Goal: Information Seeking & Learning: Learn about a topic

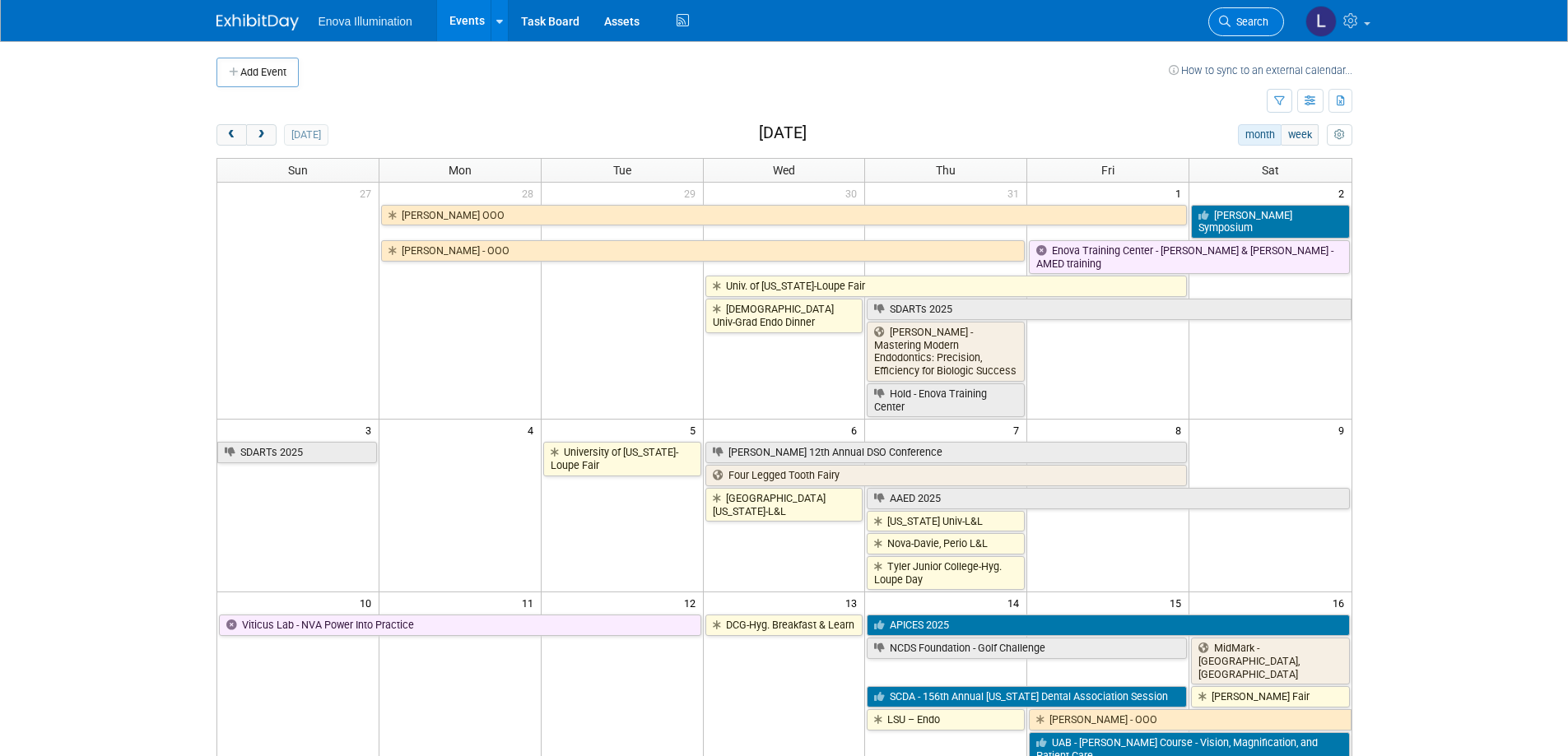
click at [1241, 23] on span "Search" at bounding box center [1249, 22] width 38 height 12
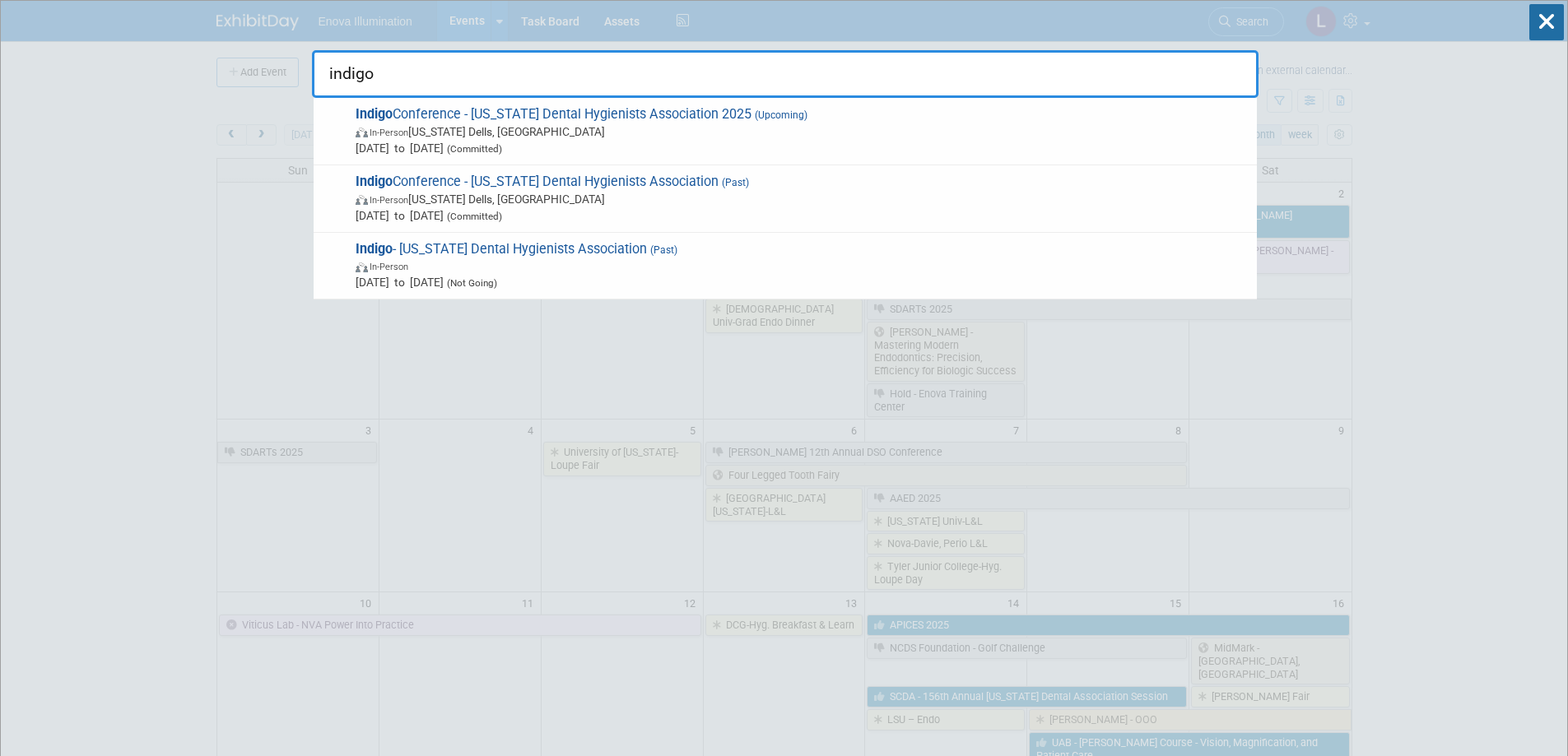
type input "indigo"
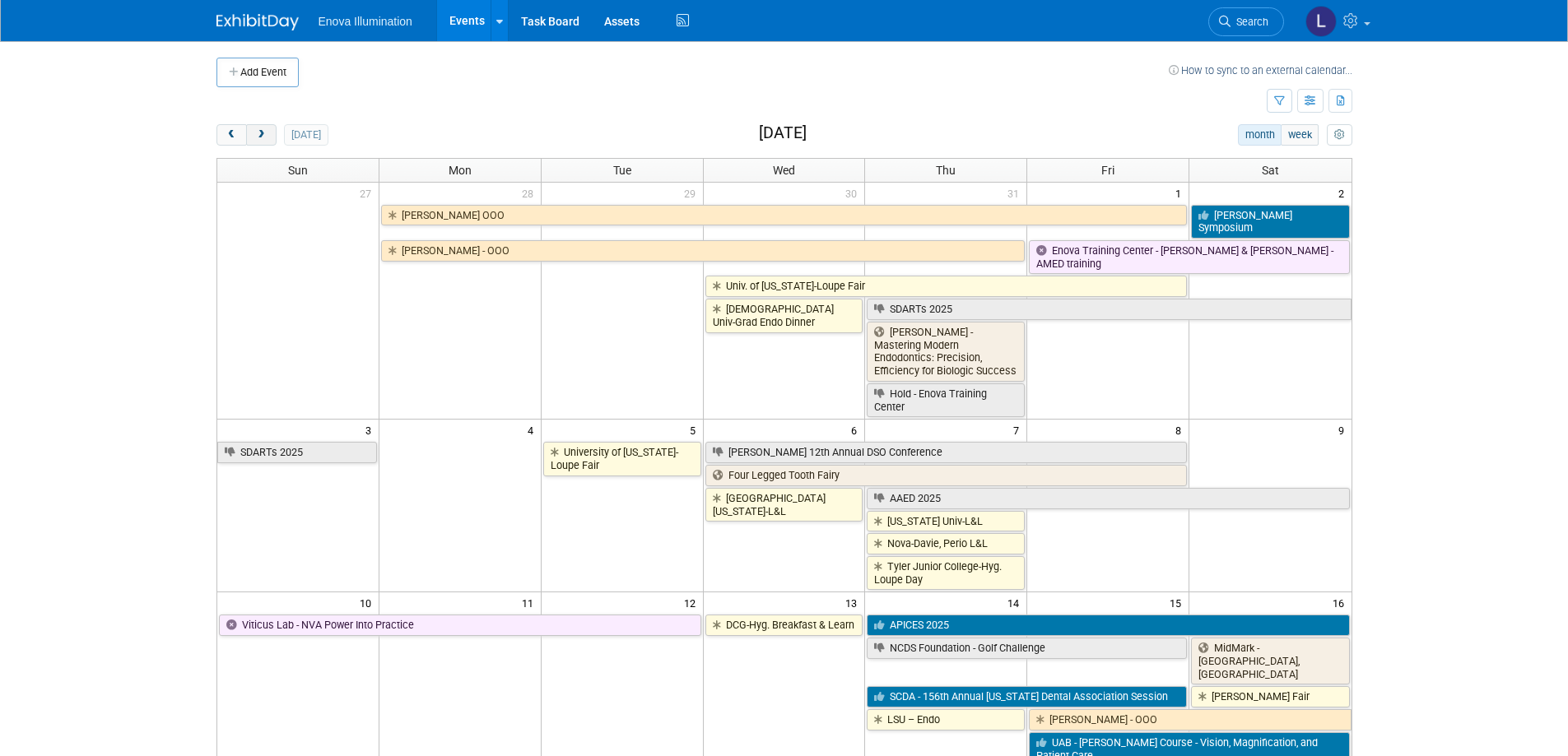
click at [264, 143] on button "next" at bounding box center [261, 135] width 31 height 22
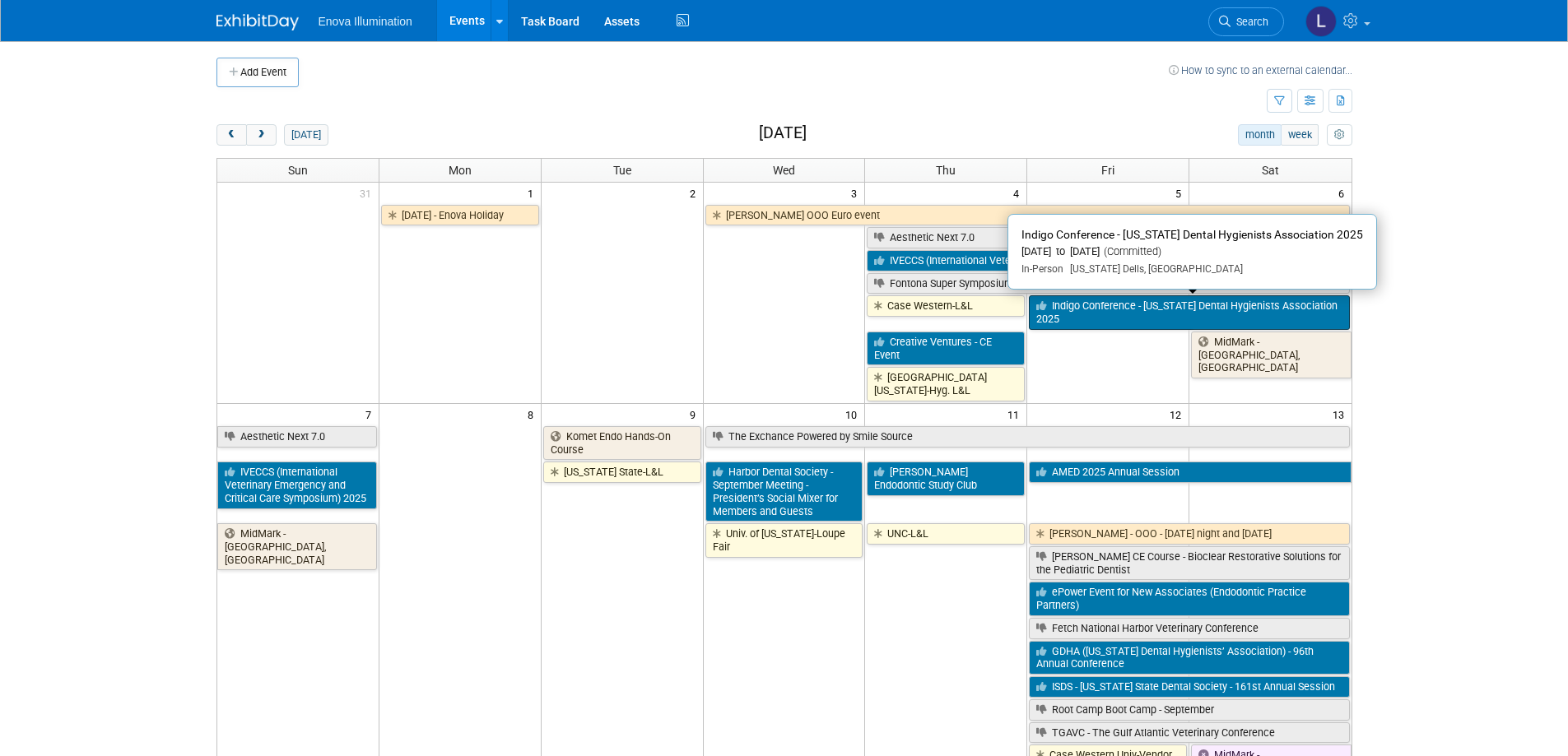
click at [1078, 308] on link "Indigo Conference - [US_STATE] Dental Hygienists Association 2025" at bounding box center [1189, 312] width 320 height 34
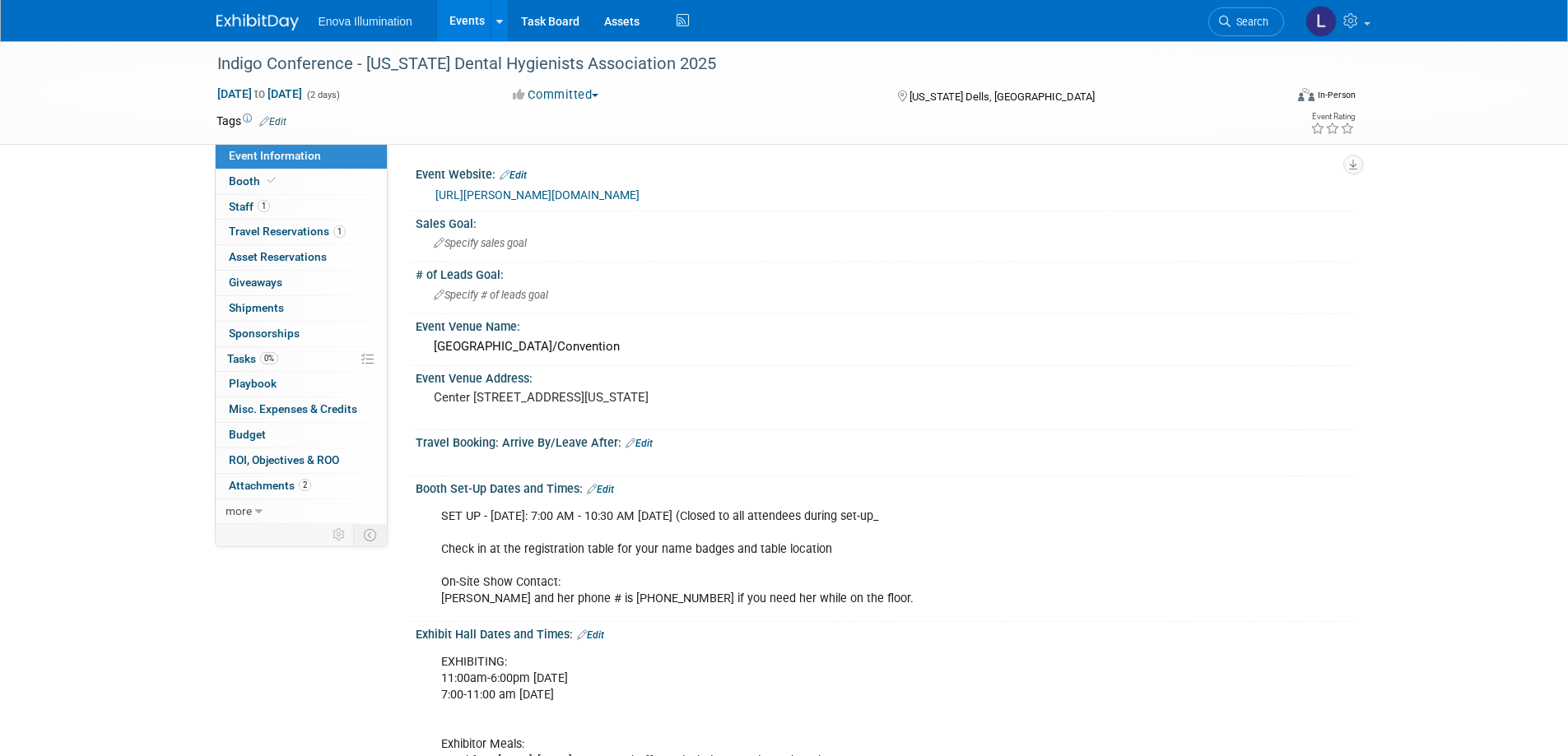
click at [541, 197] on link "https://widha.org/event/indigo-conference/" at bounding box center [537, 195] width 205 height 13
click at [230, 184] on span "Booth" at bounding box center [254, 181] width 50 height 13
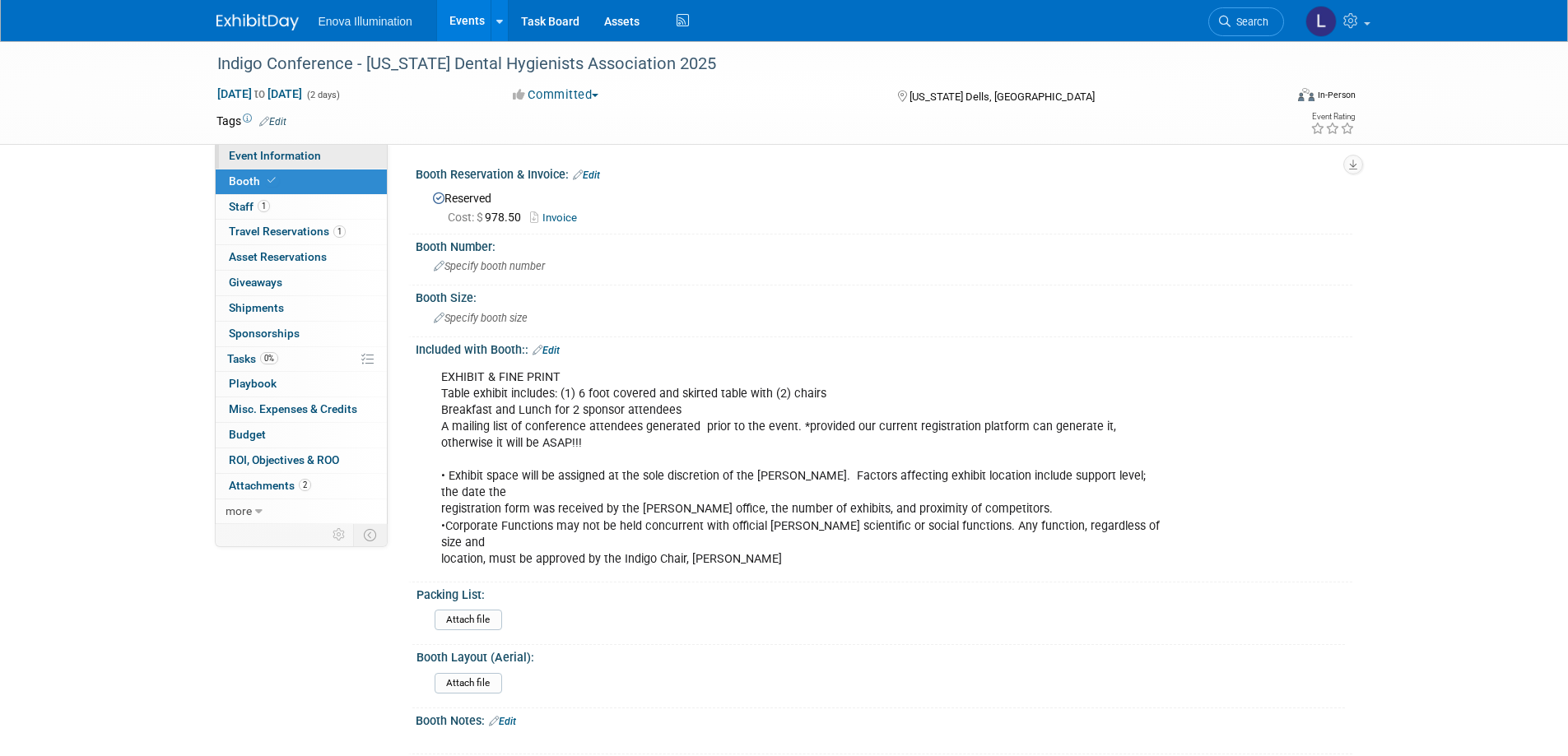
click at [276, 154] on span "Event Information" at bounding box center [275, 155] width 92 height 13
